Goal: Use online tool/utility: Use online tool/utility

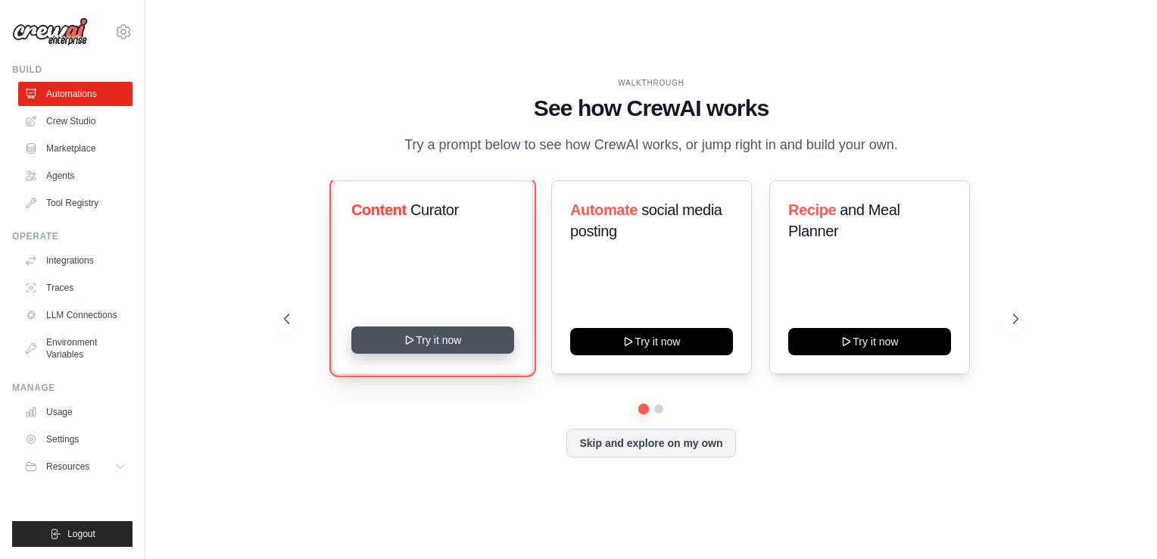
click at [442, 344] on button "Try it now" at bounding box center [432, 339] width 163 height 27
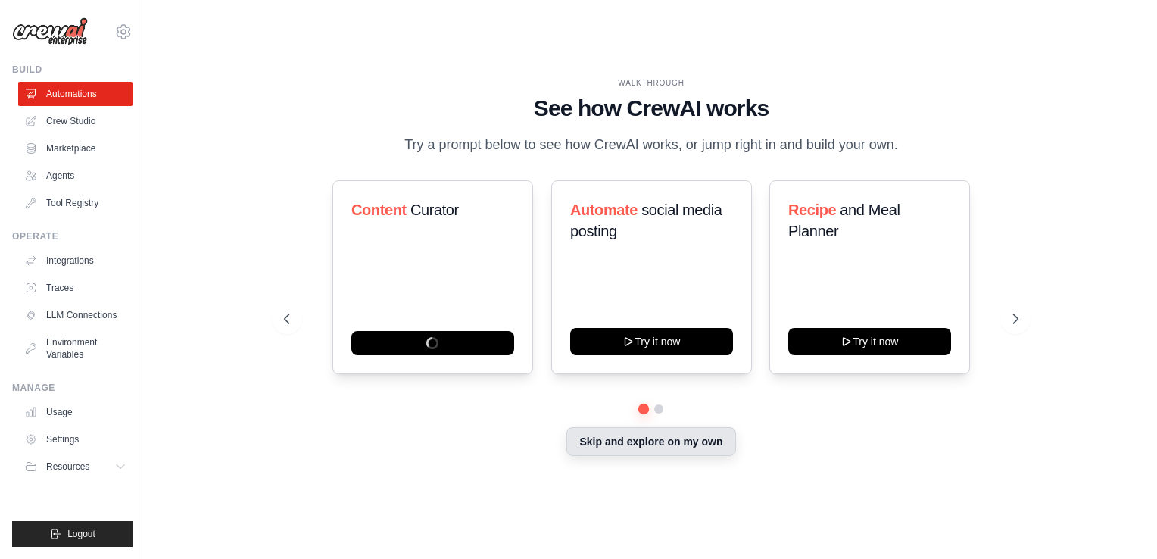
click at [705, 449] on button "Skip and explore on my own" at bounding box center [651, 441] width 169 height 29
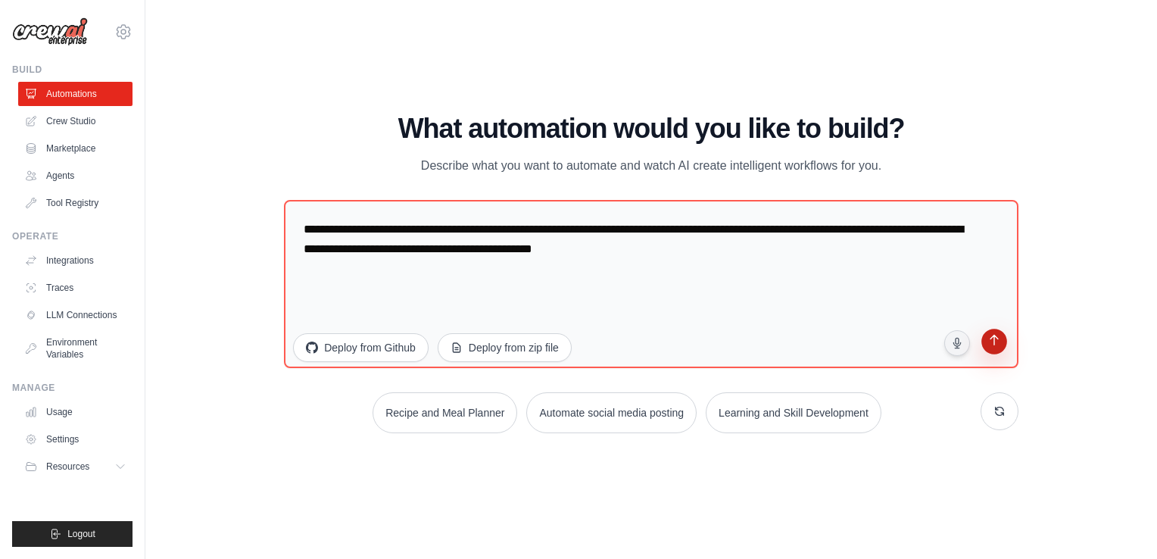
click at [999, 345] on icon "submit" at bounding box center [994, 342] width 14 height 14
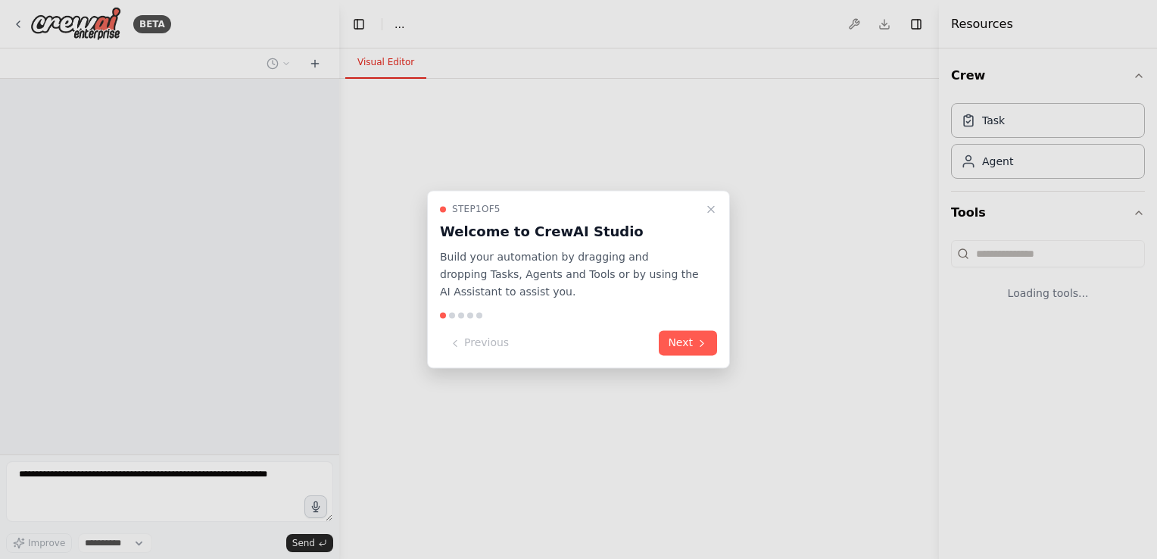
select select "****"
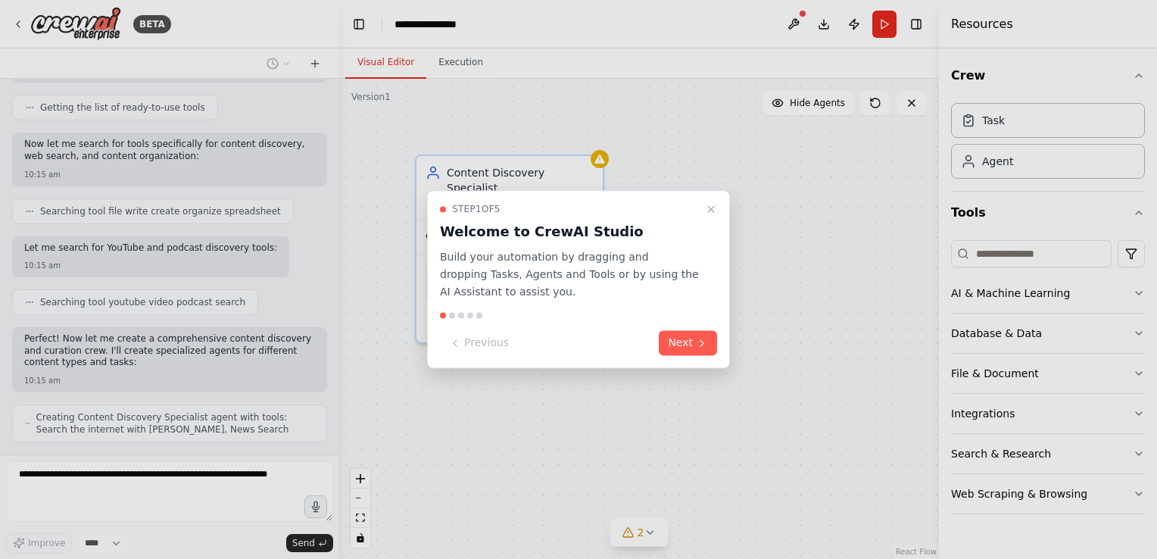
scroll to position [562, 0]
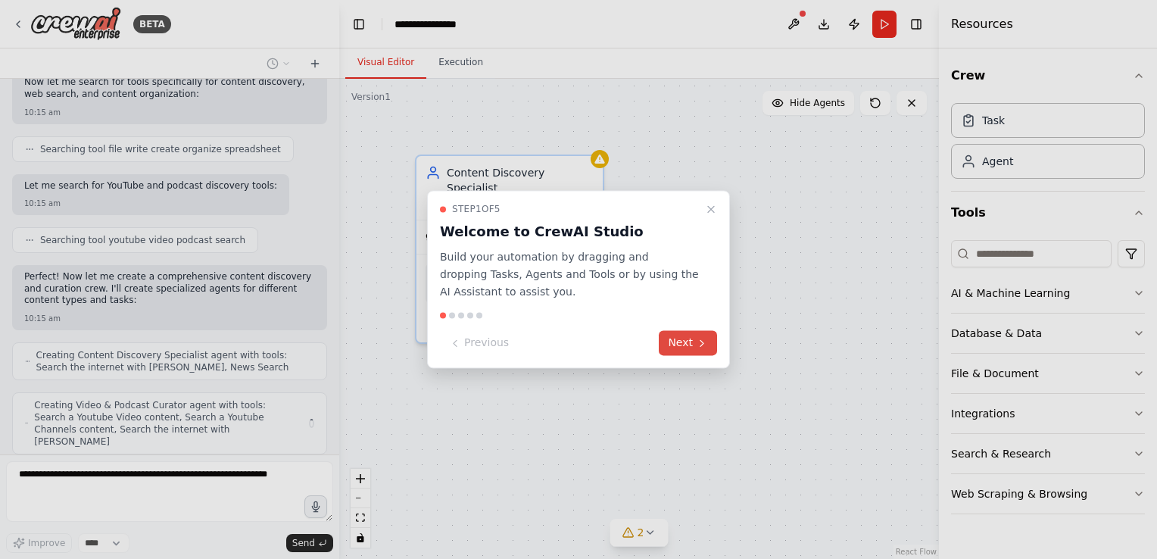
click at [701, 333] on button "Next" at bounding box center [688, 343] width 58 height 25
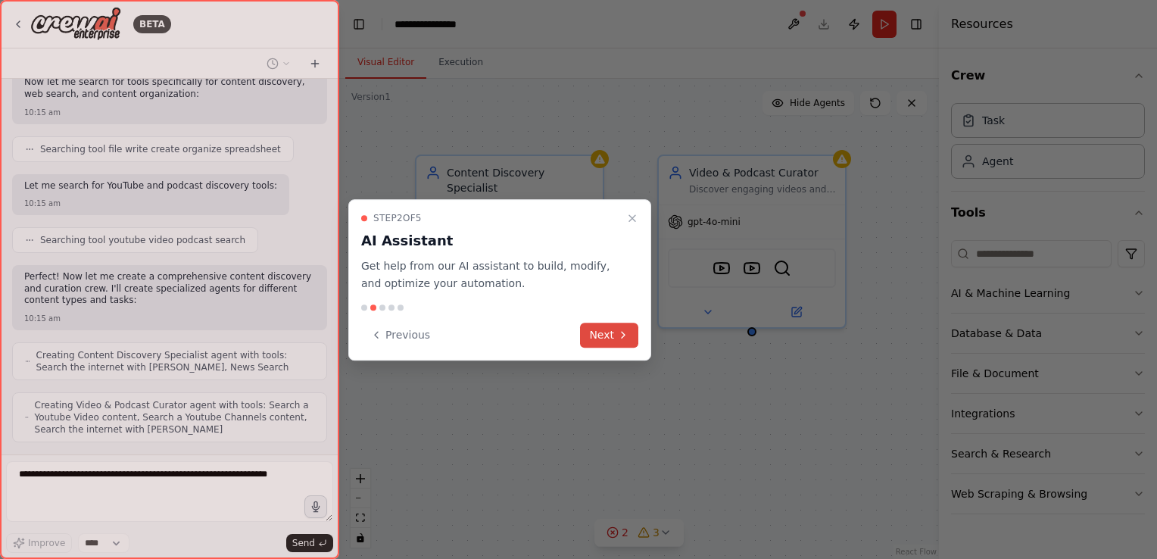
scroll to position [612, 0]
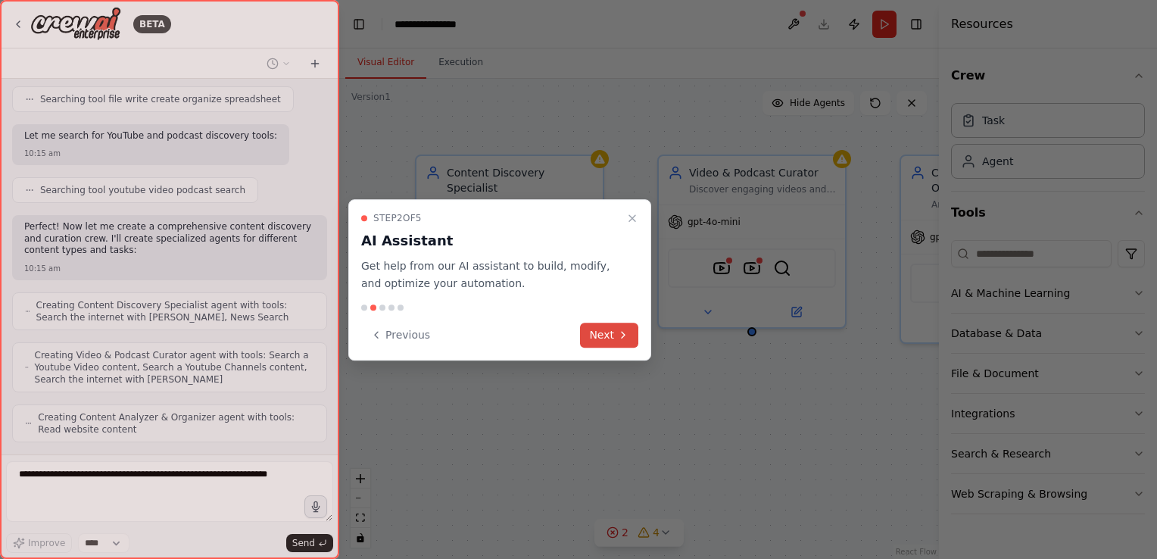
click at [601, 335] on button "Next" at bounding box center [609, 335] width 58 height 25
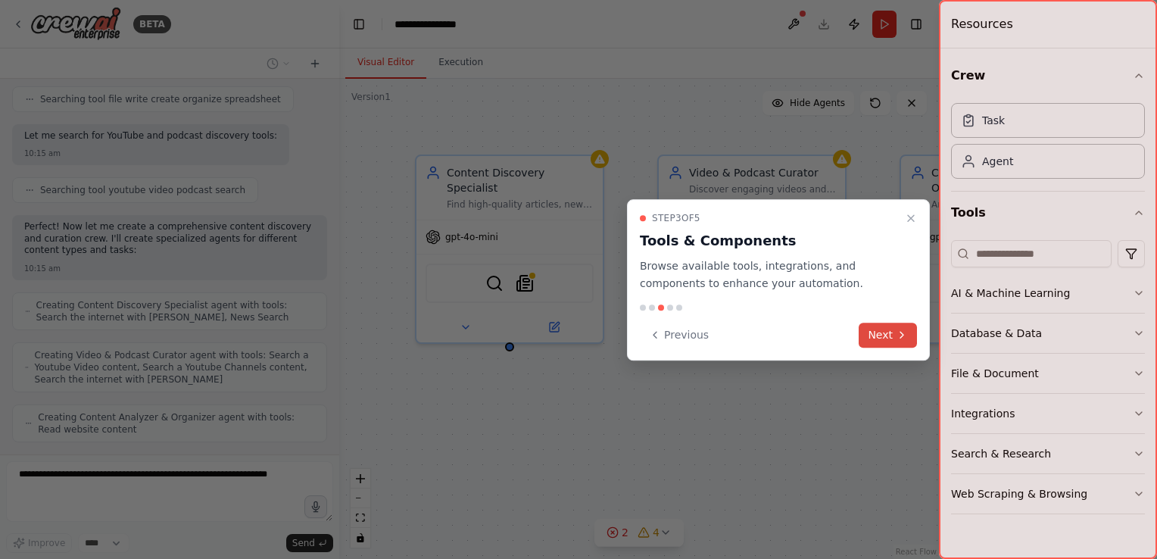
click at [900, 341] on button "Next" at bounding box center [888, 335] width 58 height 25
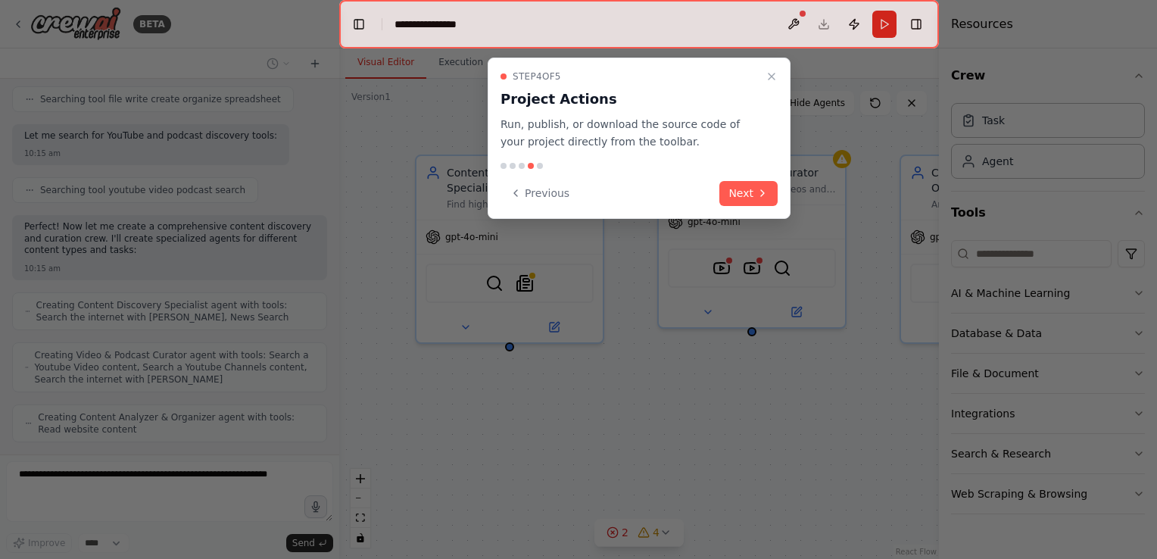
scroll to position [703, 0]
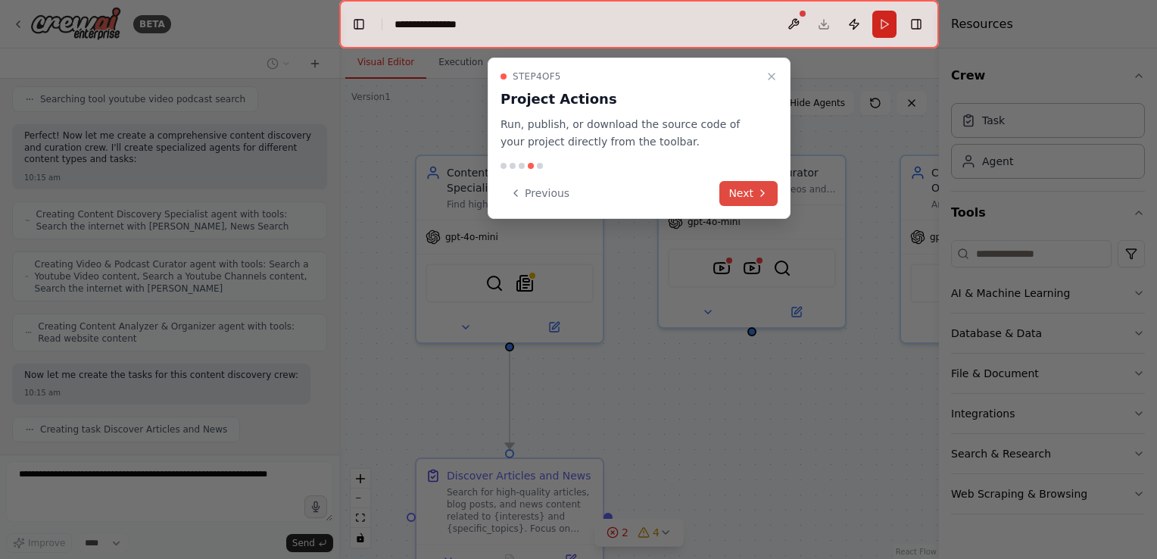
click at [751, 196] on button "Next" at bounding box center [749, 193] width 58 height 25
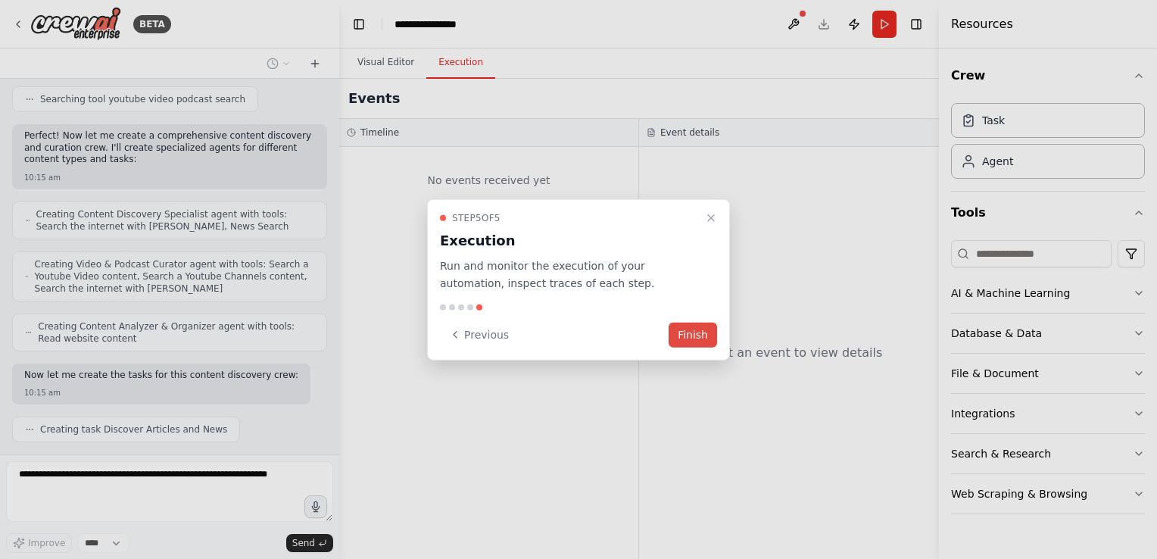
click at [692, 335] on button "Finish" at bounding box center [693, 334] width 48 height 25
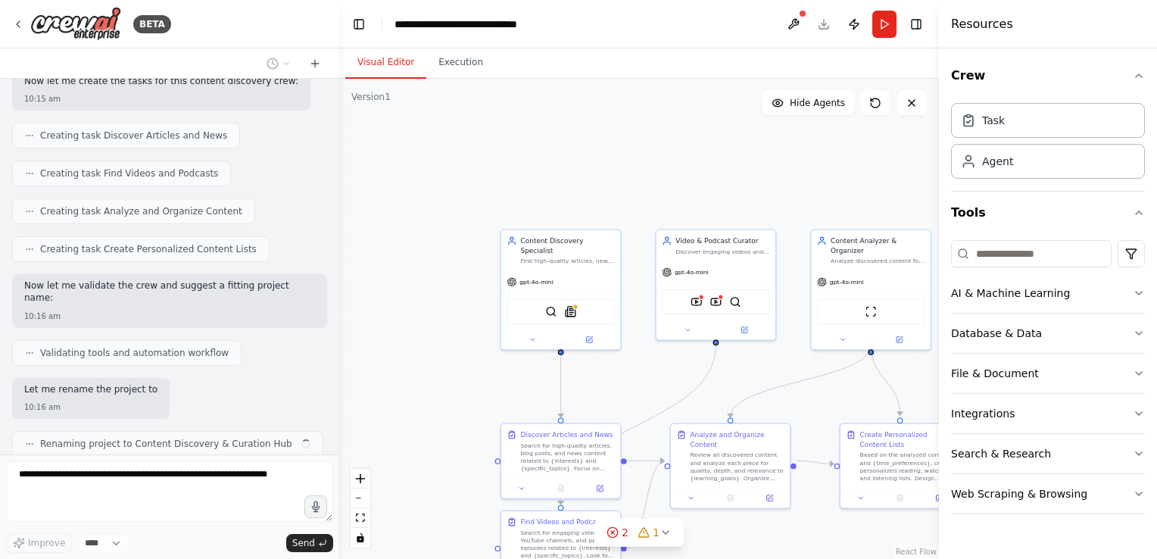
scroll to position [997, 0]
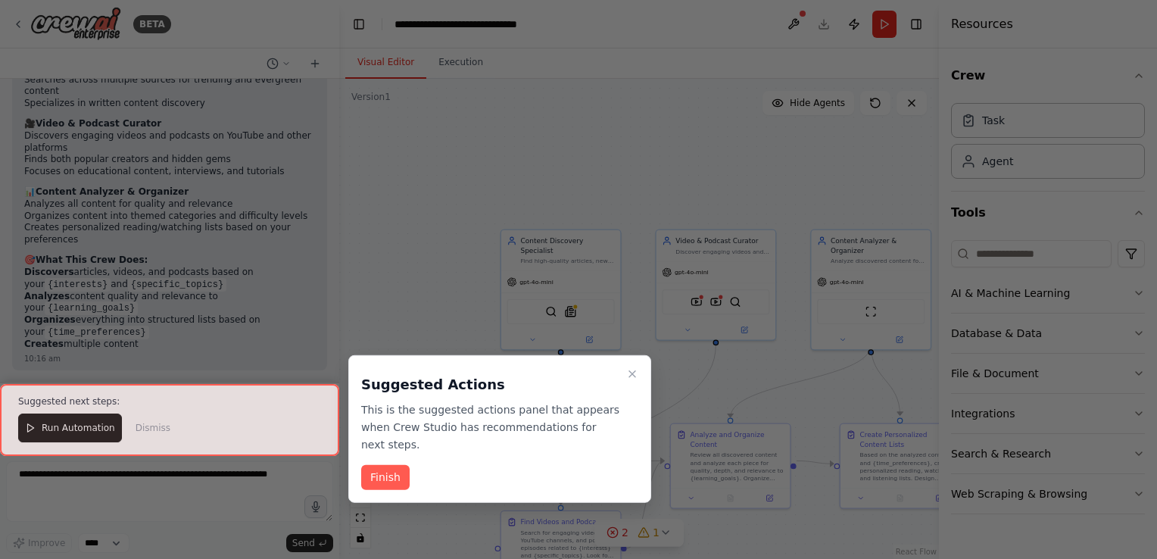
click at [85, 435] on div at bounding box center [169, 420] width 339 height 72
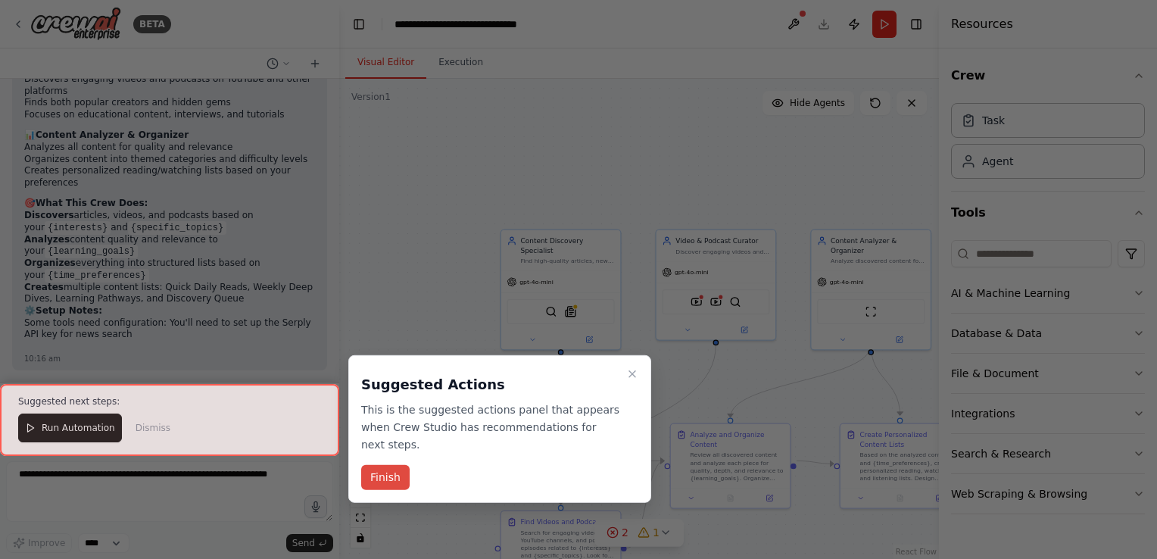
click at [378, 465] on button "Finish" at bounding box center [385, 477] width 48 height 25
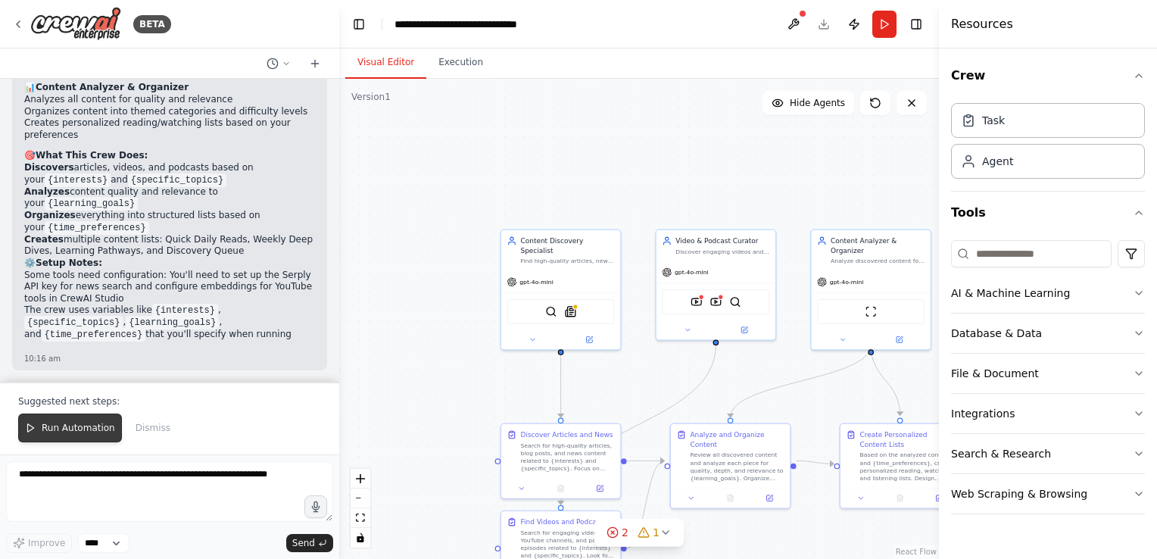
click at [88, 428] on span "Run Automation" at bounding box center [78, 428] width 73 height 12
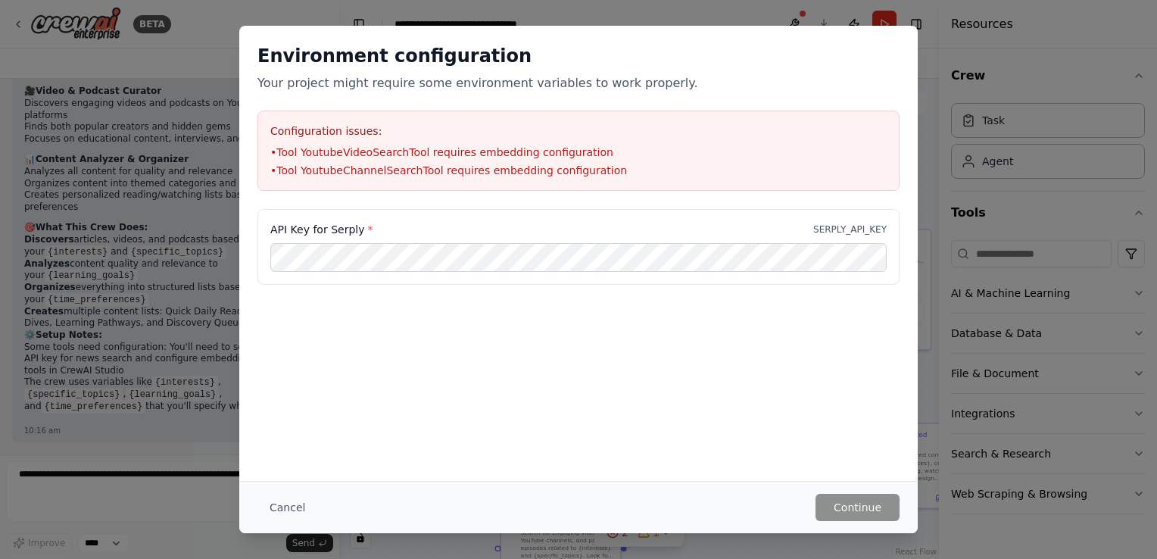
click at [673, 364] on div "Environment configuration Your project might require some environment variables…" at bounding box center [578, 253] width 679 height 455
click at [283, 502] on button "Cancel" at bounding box center [288, 507] width 60 height 27
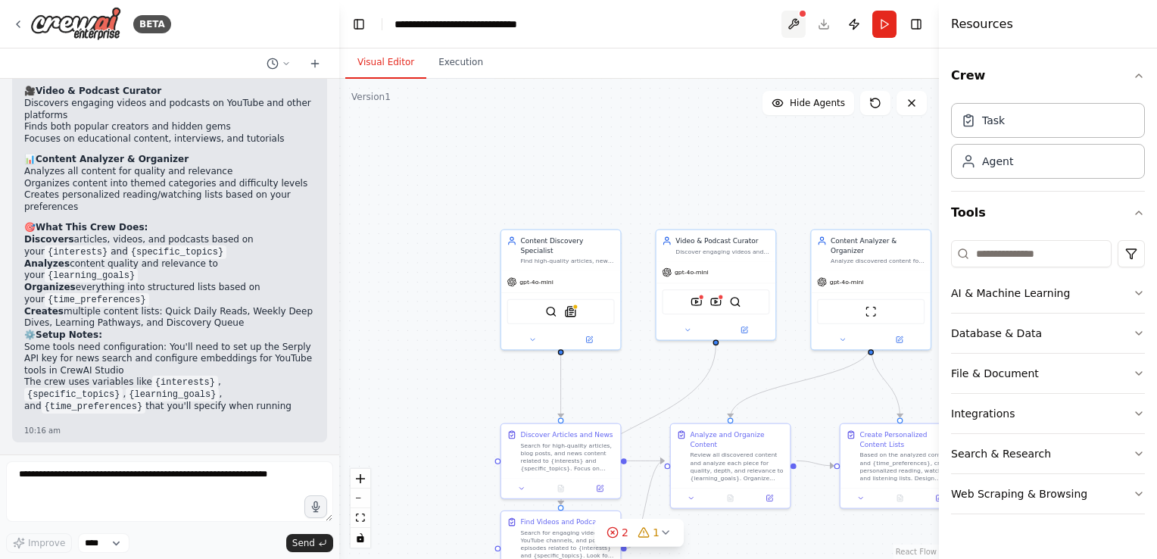
click at [792, 27] on button at bounding box center [794, 24] width 24 height 27
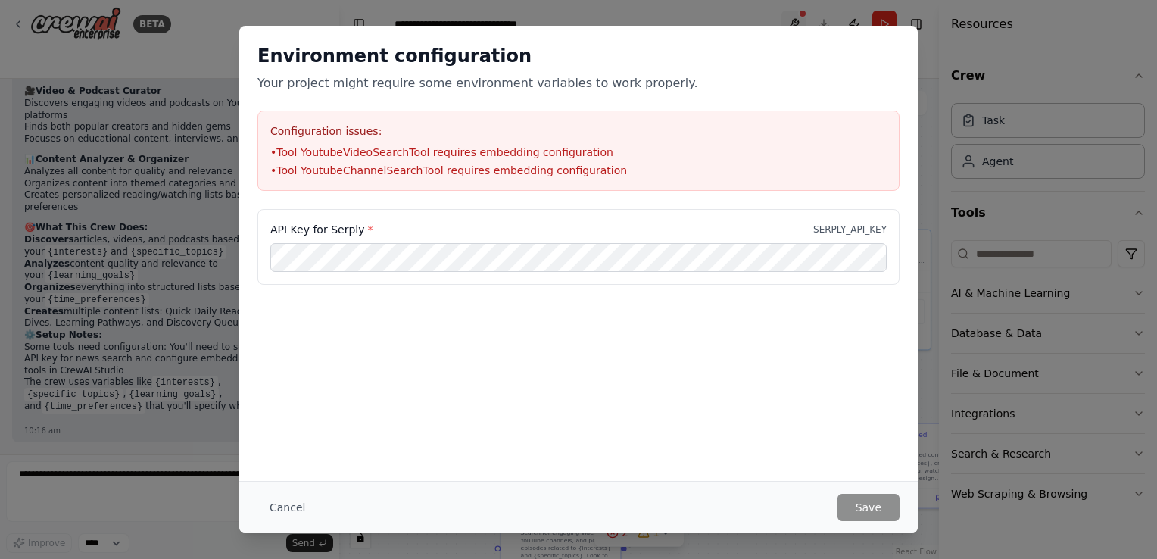
click at [792, 27] on body "BETA Set up a crew that finds and organizes interesting articles, videos, and p…" at bounding box center [578, 279] width 1157 height 559
click at [1027, 114] on div "Environment configuration Your project might require some environment variables…" at bounding box center [578, 279] width 1157 height 559
click at [292, 507] on button "Cancel" at bounding box center [288, 507] width 60 height 27
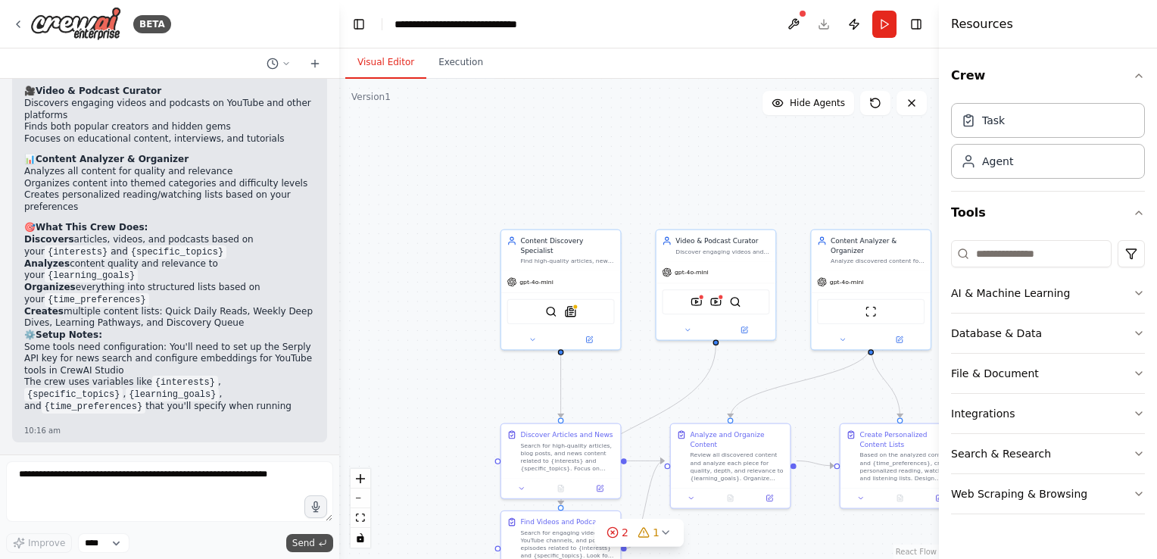
click at [314, 541] on span "Send" at bounding box center [303, 543] width 23 height 12
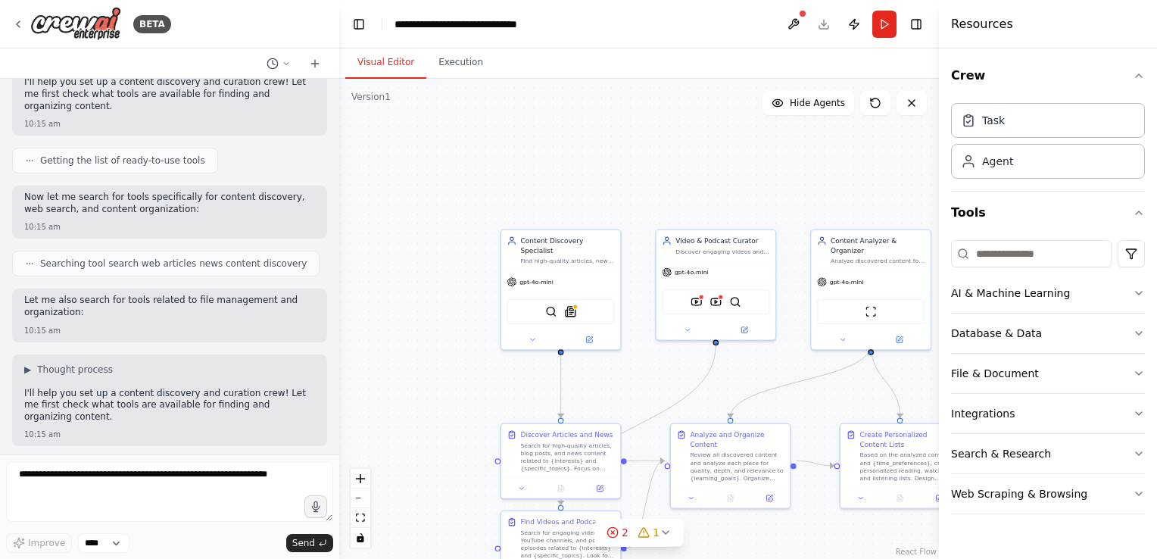
scroll to position [139, 0]
click at [554, 304] on img at bounding box center [550, 309] width 11 height 11
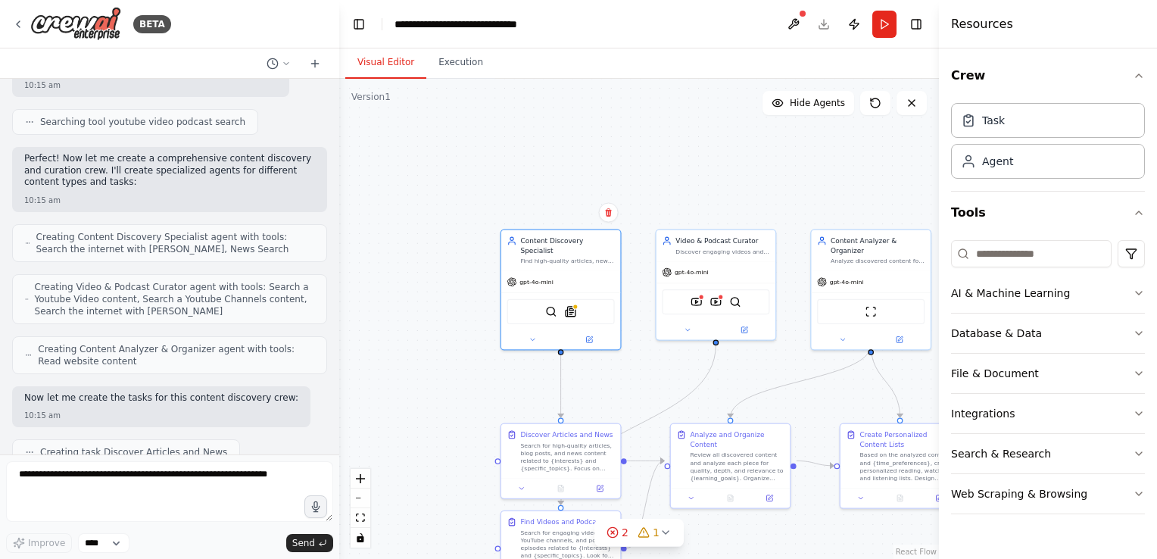
scroll to position [681, 0]
click at [894, 24] on button "Run" at bounding box center [885, 24] width 24 height 27
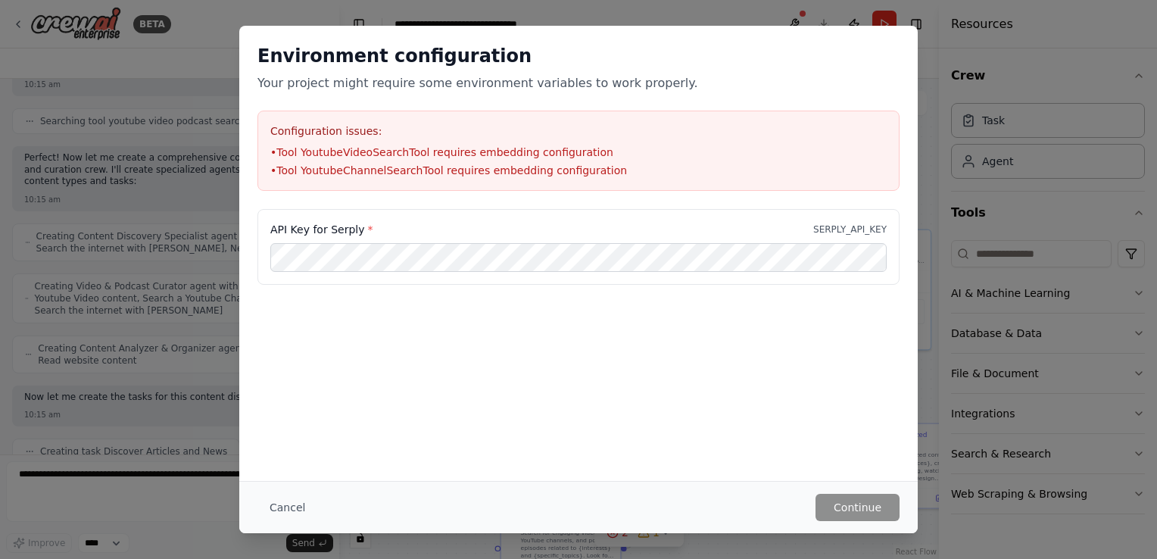
click at [844, 8] on div "Environment configuration Your project might require some environment variables…" at bounding box center [578, 279] width 1157 height 559
click at [275, 513] on button "Cancel" at bounding box center [288, 507] width 60 height 27
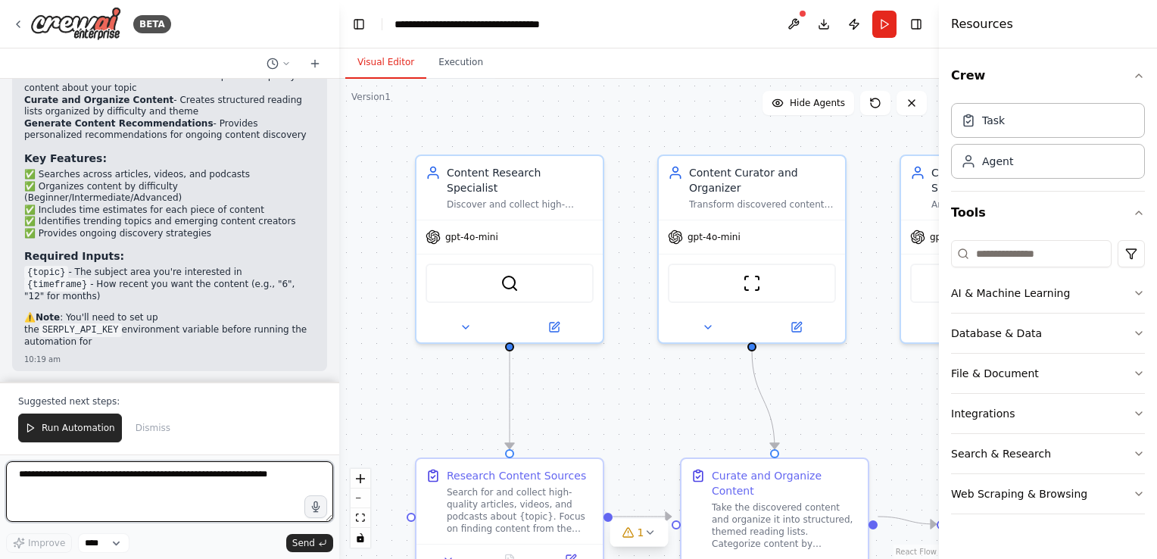
scroll to position [1984, 0]
